Goal: Task Accomplishment & Management: Manage account settings

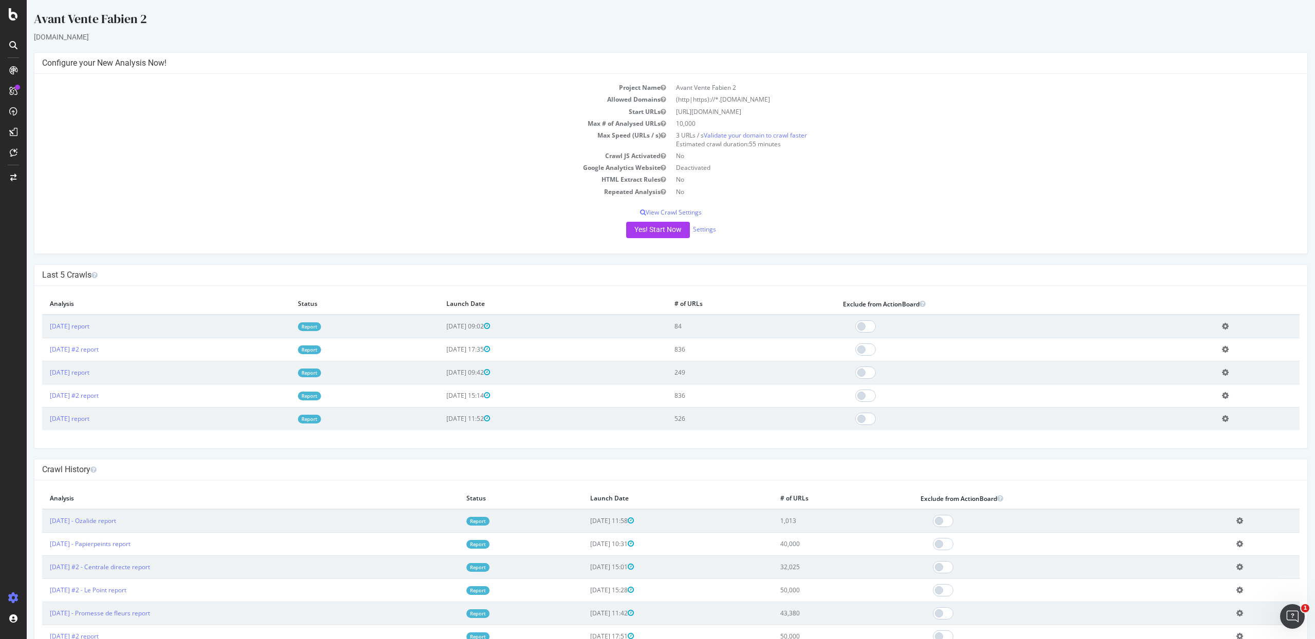
click at [1229, 327] on td "Add name Delete analysis" at bounding box center [1256, 327] width 85 height 24
click at [1225, 323] on icon at bounding box center [1225, 327] width 7 height 8
click at [1171, 354] on link "Delete analysis" at bounding box center [1187, 356] width 82 height 14
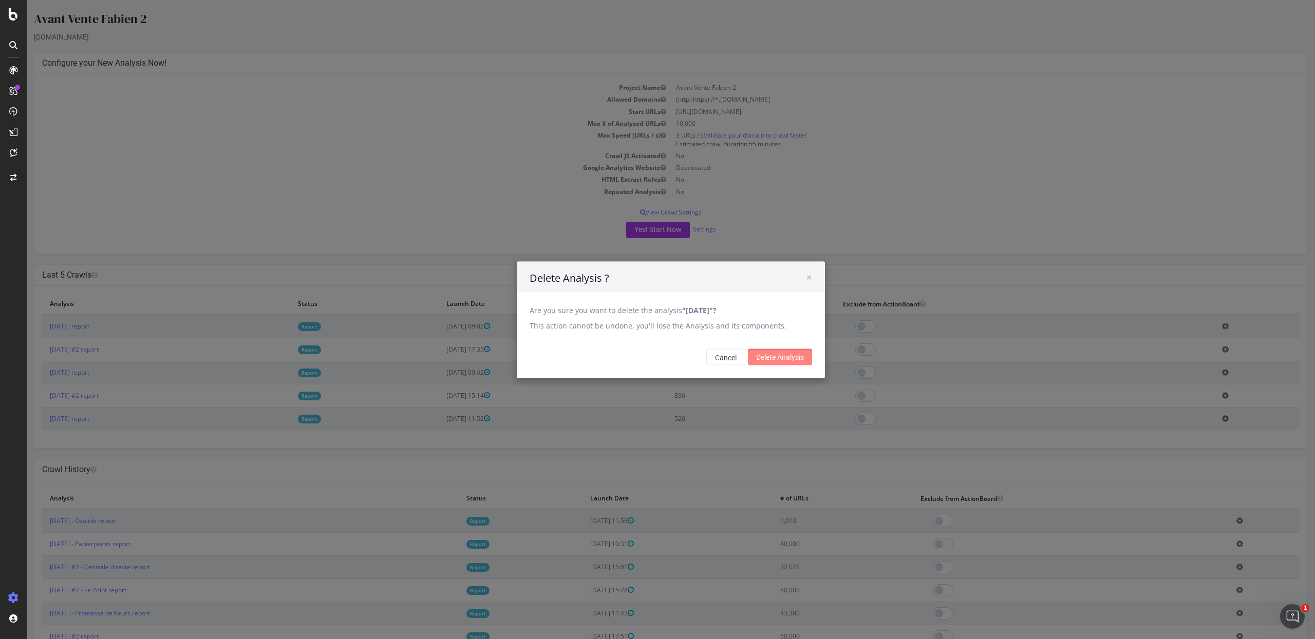
click at [761, 363] on input "Delete Analysis" at bounding box center [780, 357] width 64 height 16
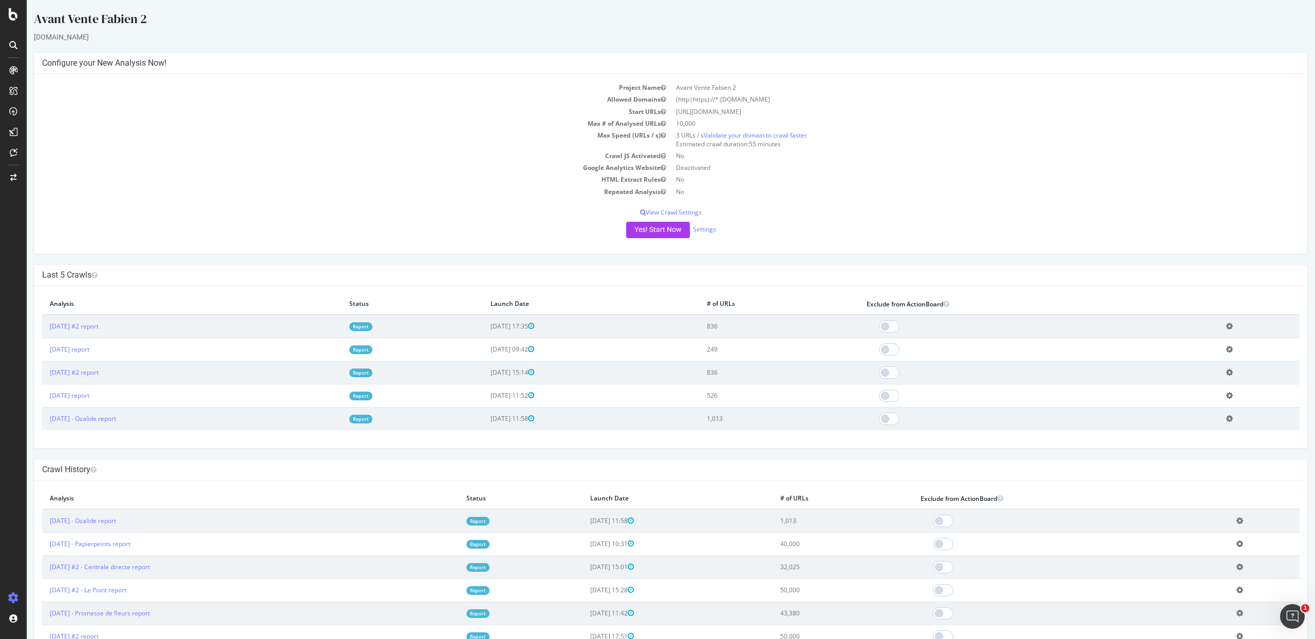
click at [706, 235] on div "Yes! Start Now Settings" at bounding box center [670, 230] width 1257 height 16
click at [706, 233] on link "Settings" at bounding box center [704, 229] width 23 height 9
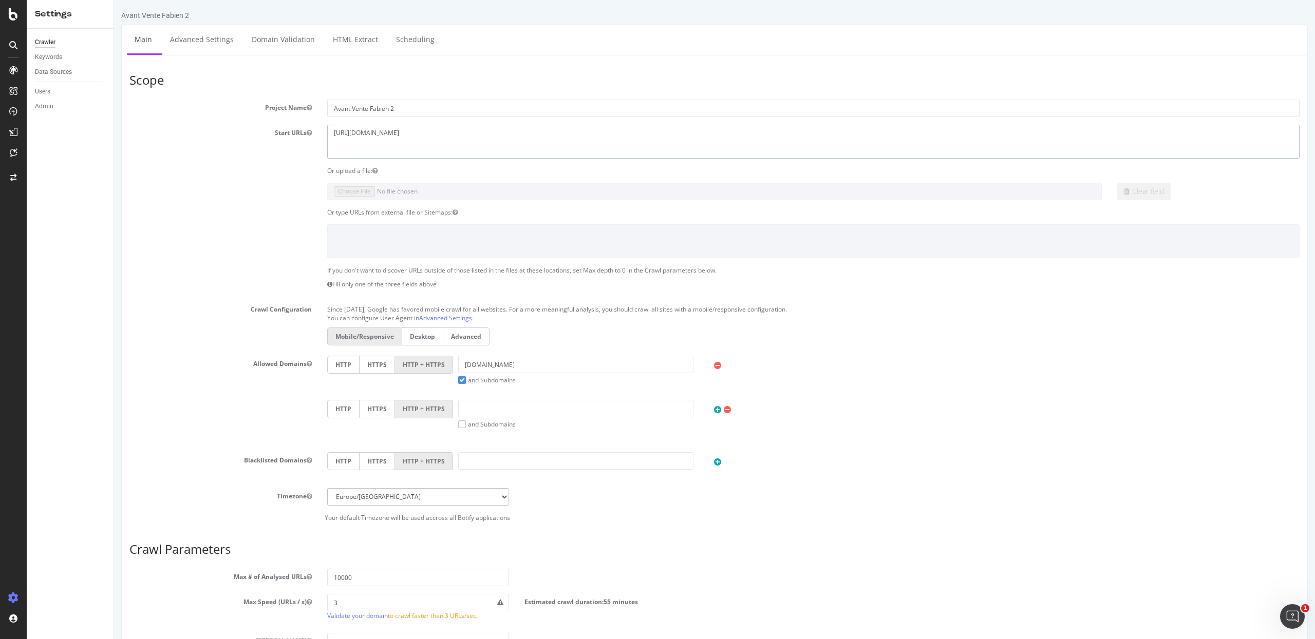
drag, startPoint x: 457, startPoint y: 141, endPoint x: 139, endPoint y: 114, distance: 319.1
click at [139, 114] on section "Project Name Avant Vente Fabien 2 Start URLs https://www.groupe-vincentz.net Or…" at bounding box center [714, 311] width 1170 height 422
paste textarea "cmonjardinier.com/"
type textarea "https://www.cmonjardinier.com"
drag, startPoint x: 551, startPoint y: 365, endPoint x: 411, endPoint y: 365, distance: 139.7
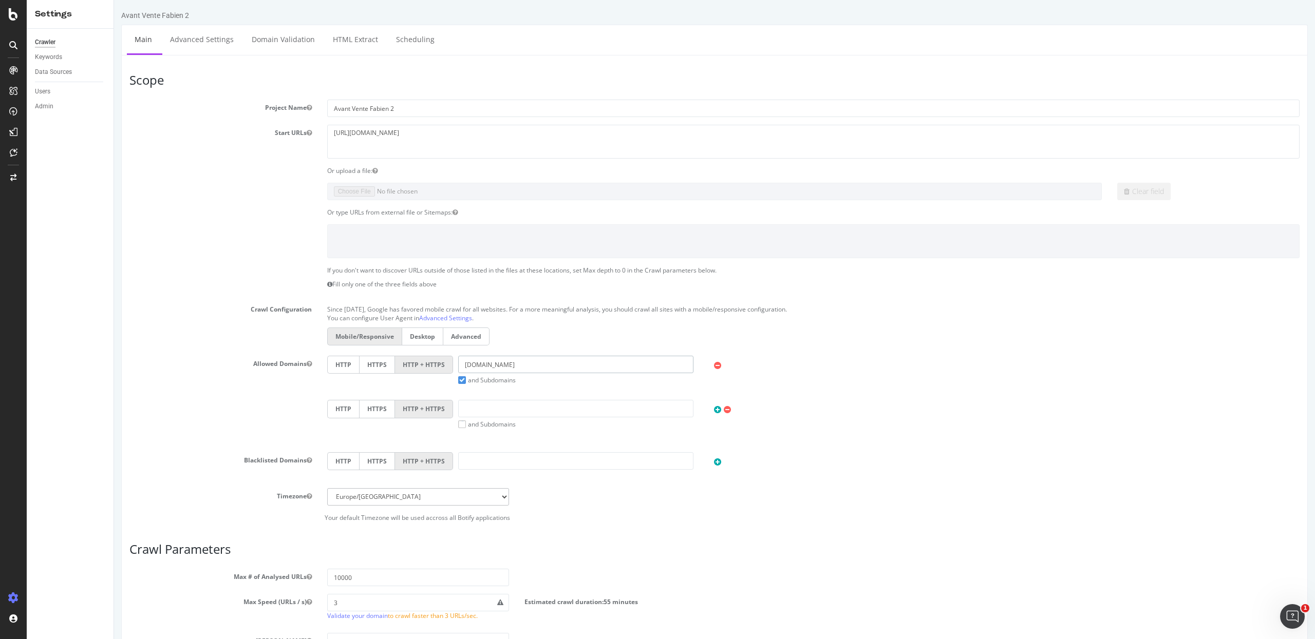
click at [411, 365] on div "HTTP HTTPS HTTP + HTTPS groupe-vincentz.net and Subdomains User Agent: Mobile D…" at bounding box center [813, 370] width 983 height 29
paste input "https://www.cmonjardinier.com/"
drag, startPoint x: 501, startPoint y: 361, endPoint x: 444, endPoint y: 362, distance: 56.5
click at [444, 362] on div "HTTP HTTPS HTTP + HTTPS https://www.cmonjardinier.com and Subdomains User Agent…" at bounding box center [813, 370] width 983 height 29
drag, startPoint x: 501, startPoint y: 367, endPoint x: 403, endPoint y: 367, distance: 98.6
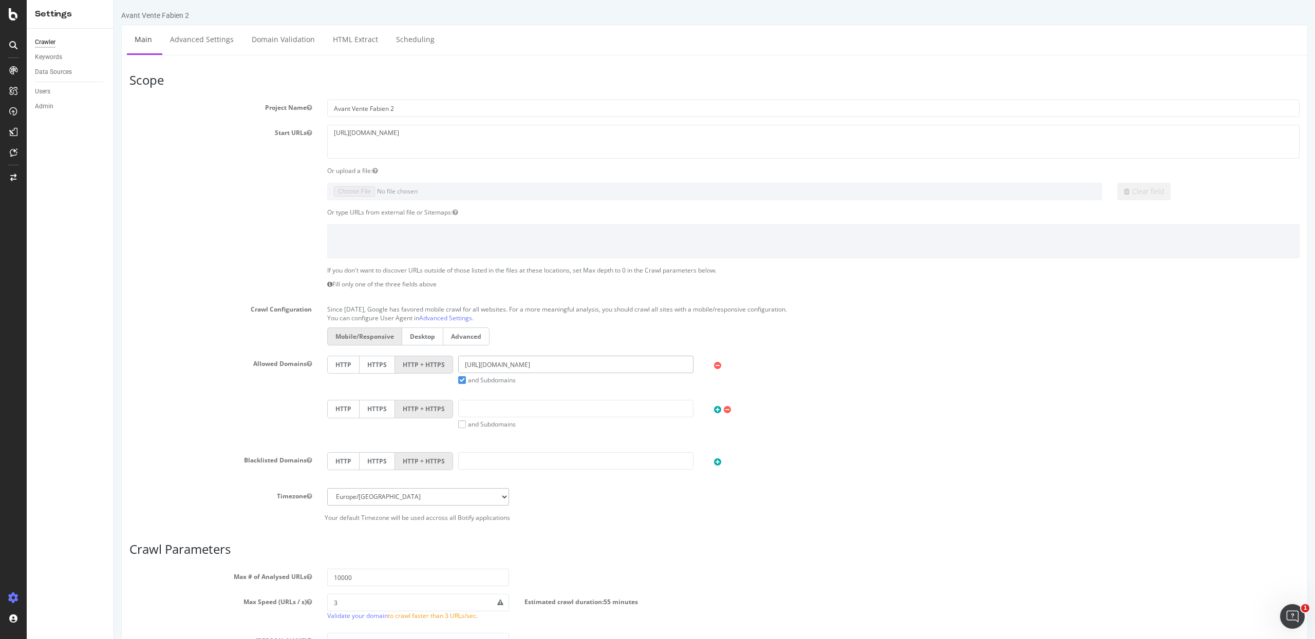
click at [403, 367] on div "HTTP HTTPS HTTP + HTTPS https://www.cmonjardinier.com and Subdomains User Agent…" at bounding box center [813, 370] width 983 height 29
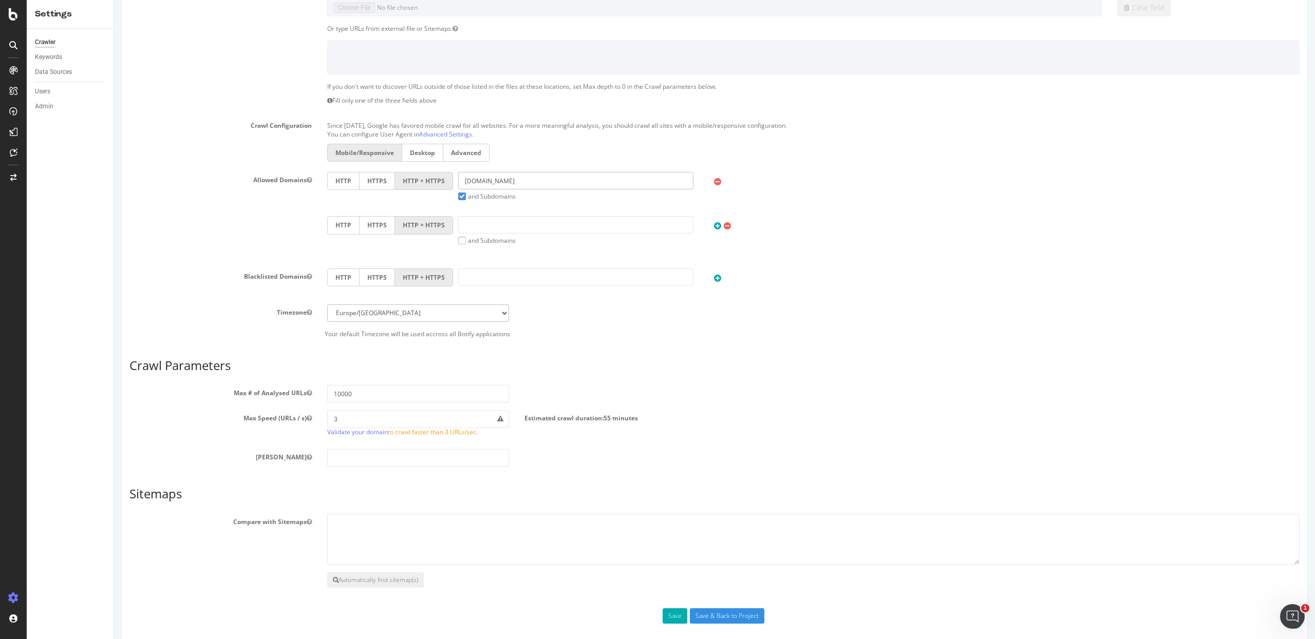
scroll to position [198, 0]
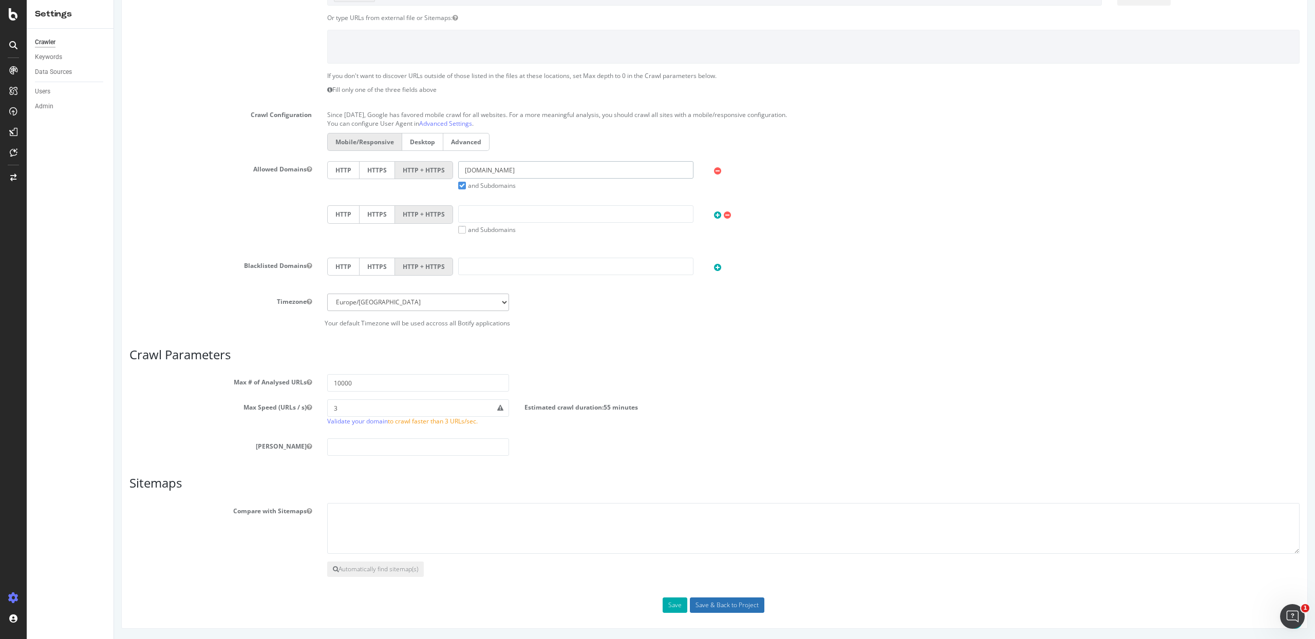
type input "cmonjardinier.com"
click at [697, 604] on input "Save & Back to Project" at bounding box center [727, 605] width 74 height 15
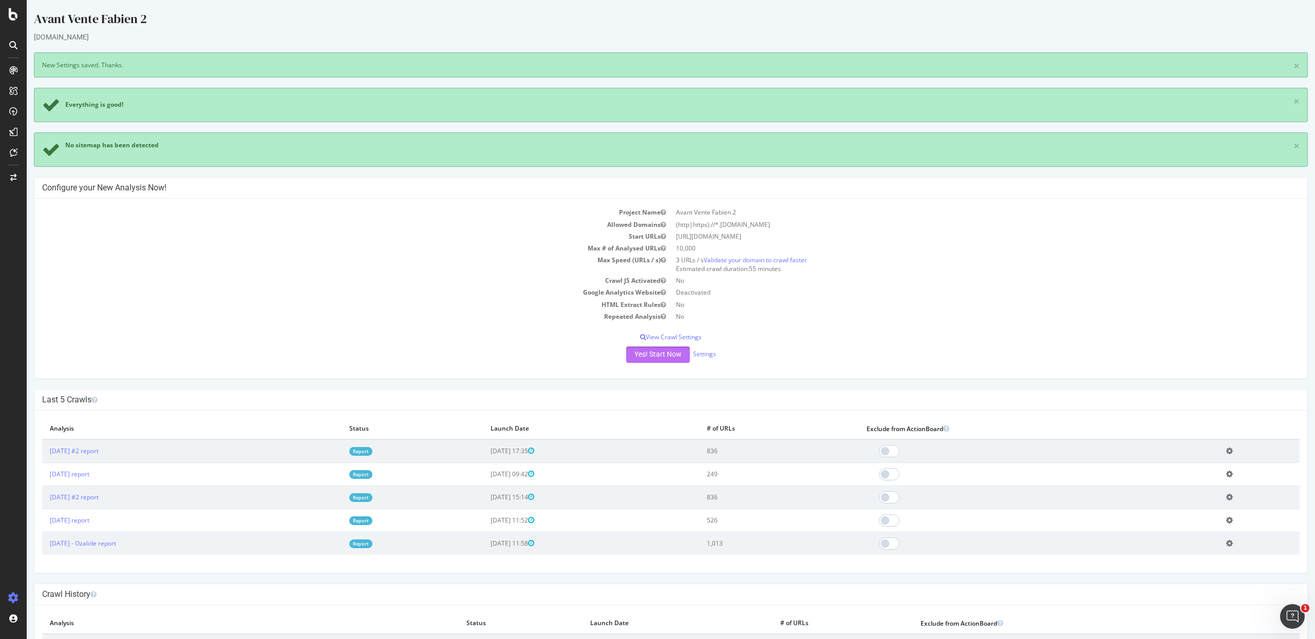
click at [641, 357] on button "Yes! Start Now" at bounding box center [658, 355] width 64 height 16
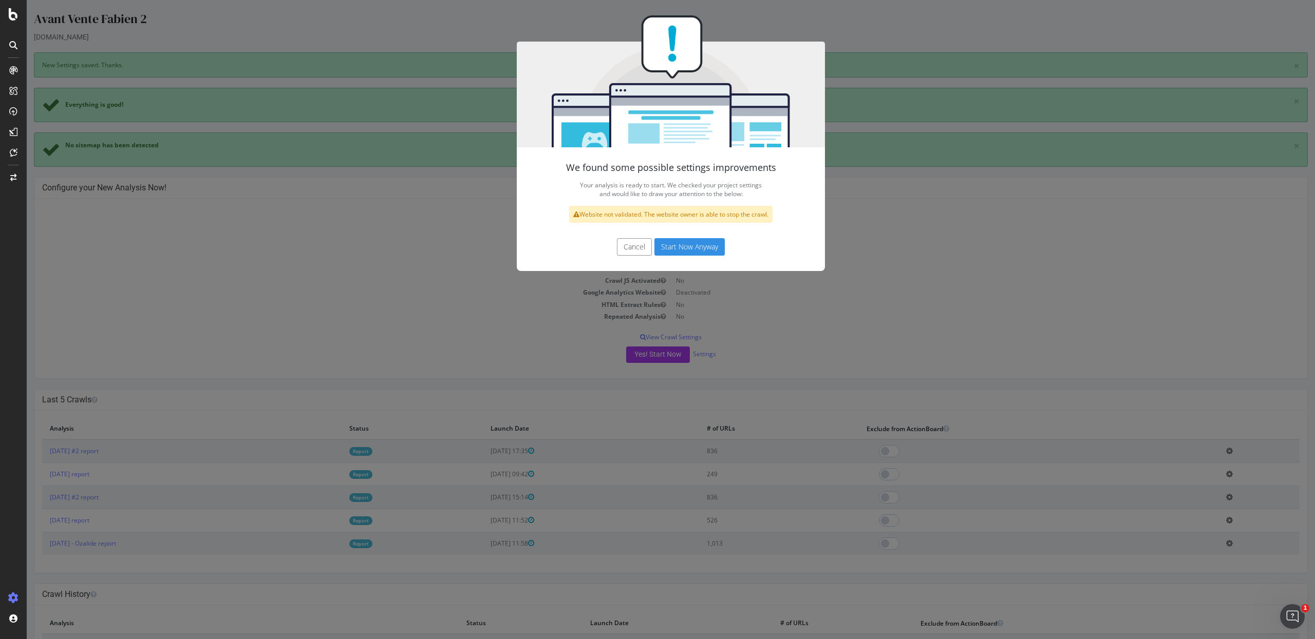
click at [661, 249] on button "Start Now Anyway" at bounding box center [689, 246] width 70 height 17
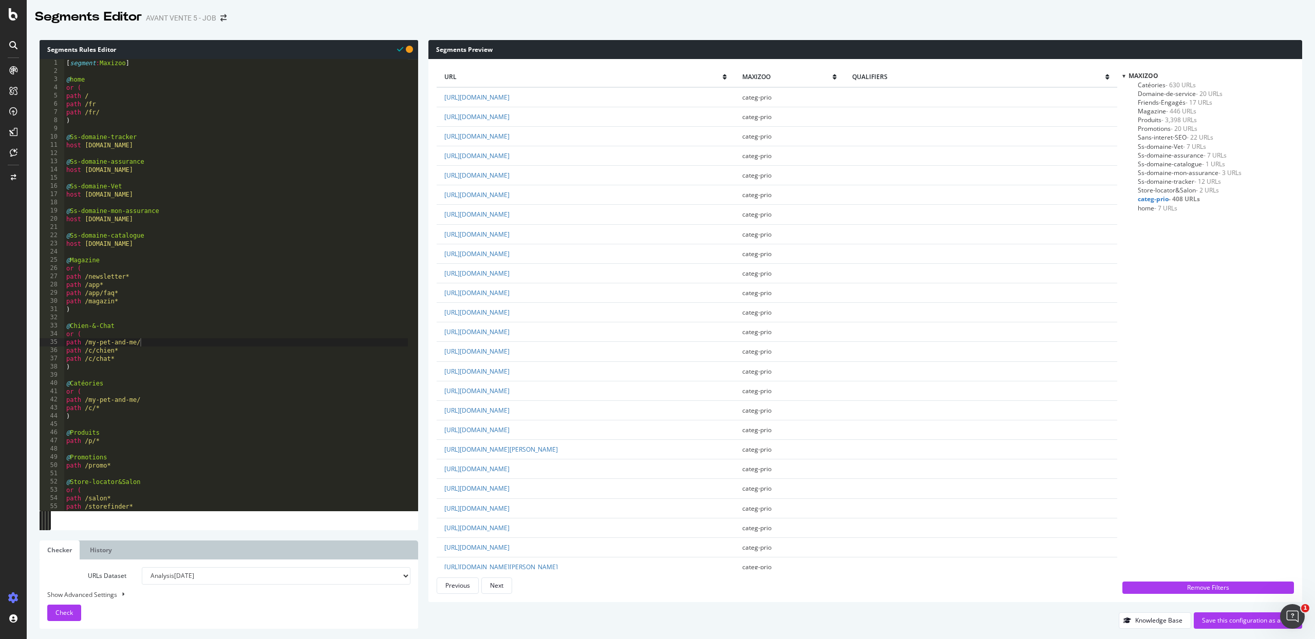
click at [1172, 87] on span "- 630 URLs" at bounding box center [1180, 85] width 30 height 9
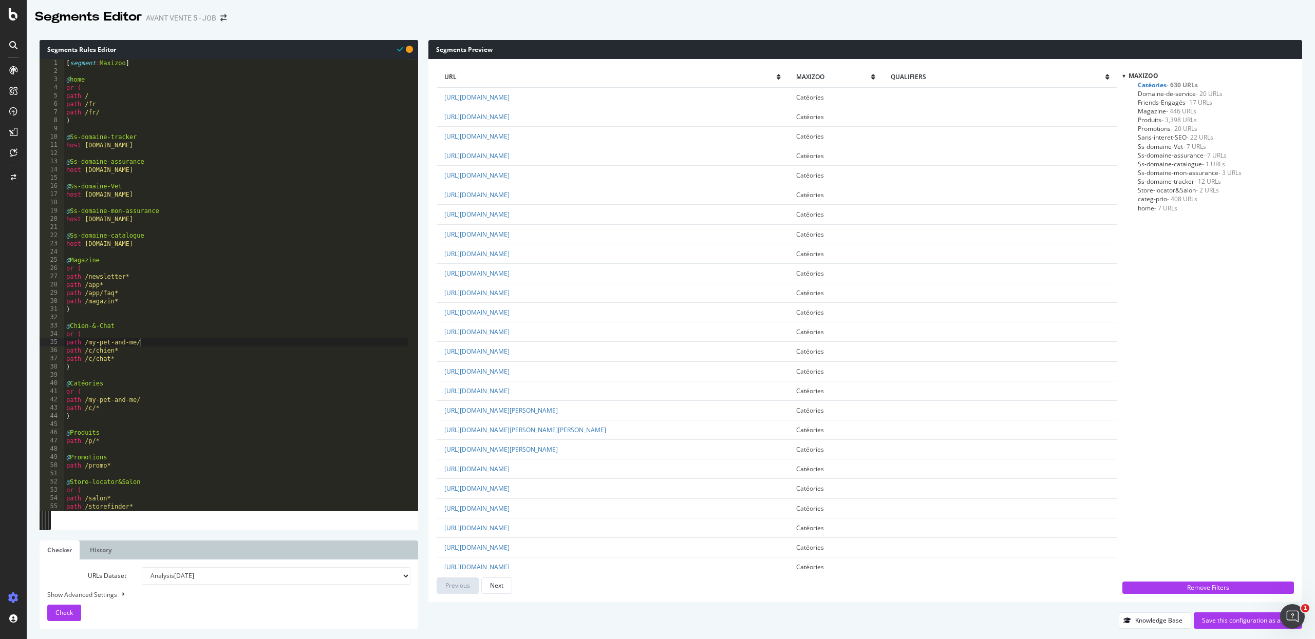
click at [1168, 197] on span "- 408 URLs" at bounding box center [1182, 199] width 30 height 9
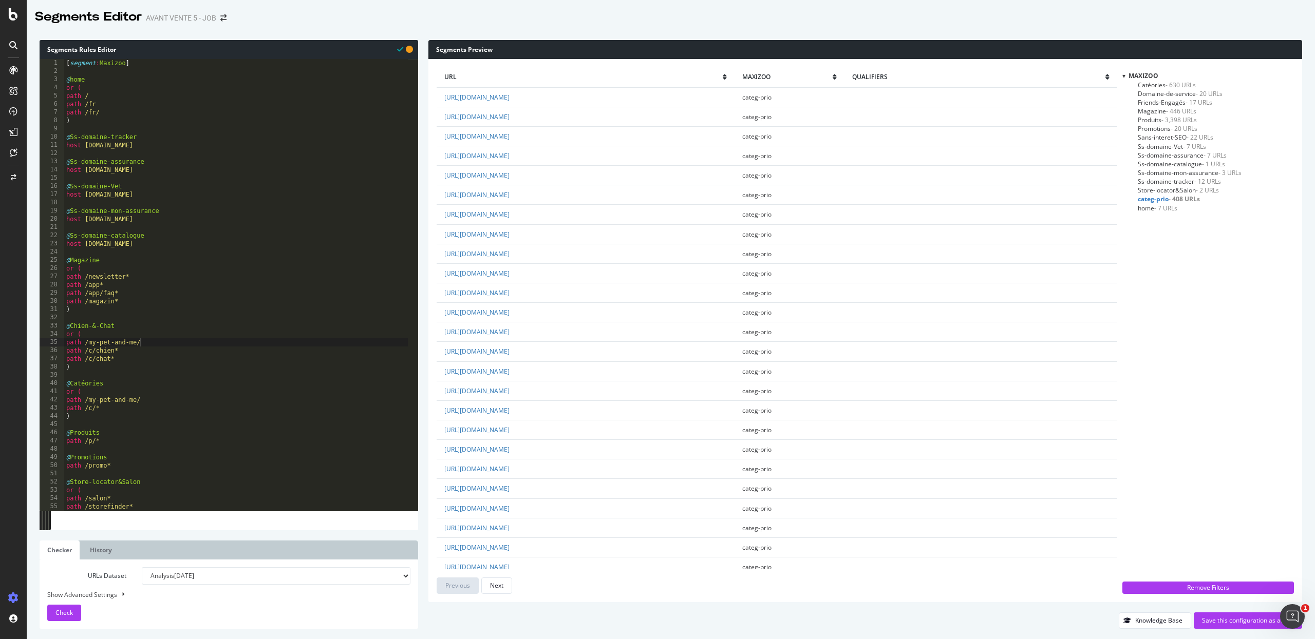
click at [1155, 102] on span "Friends-Engagés - 17 URLs" at bounding box center [1175, 102] width 74 height 9
